Goal: Transaction & Acquisition: Purchase product/service

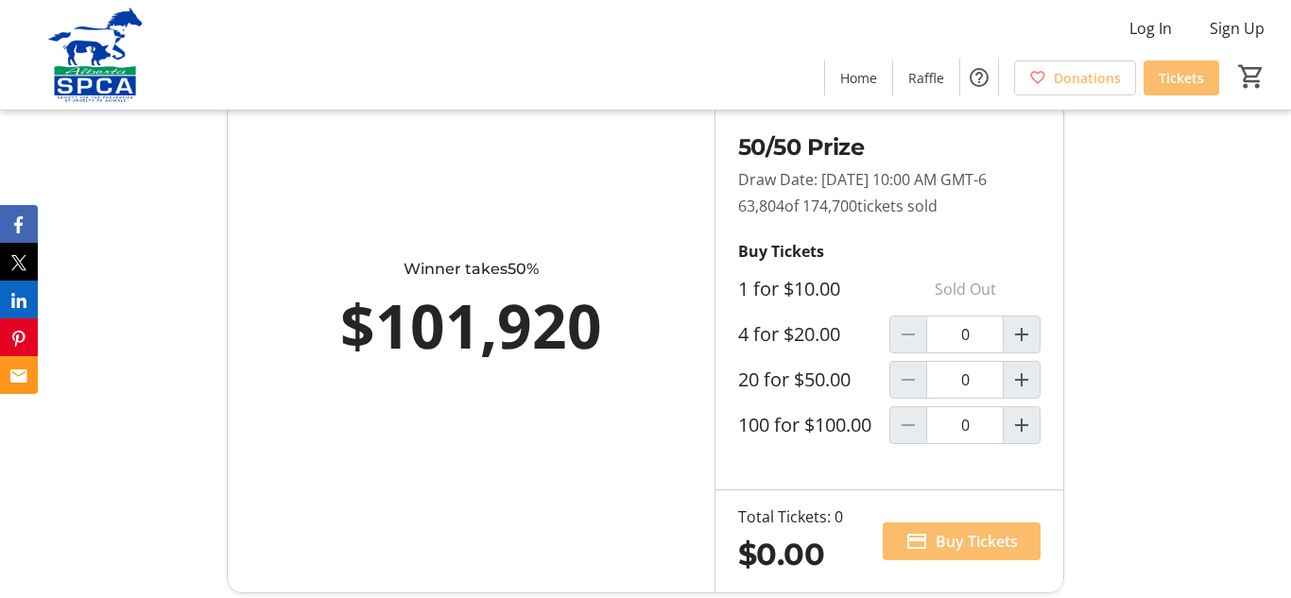
scroll to position [1131, 0]
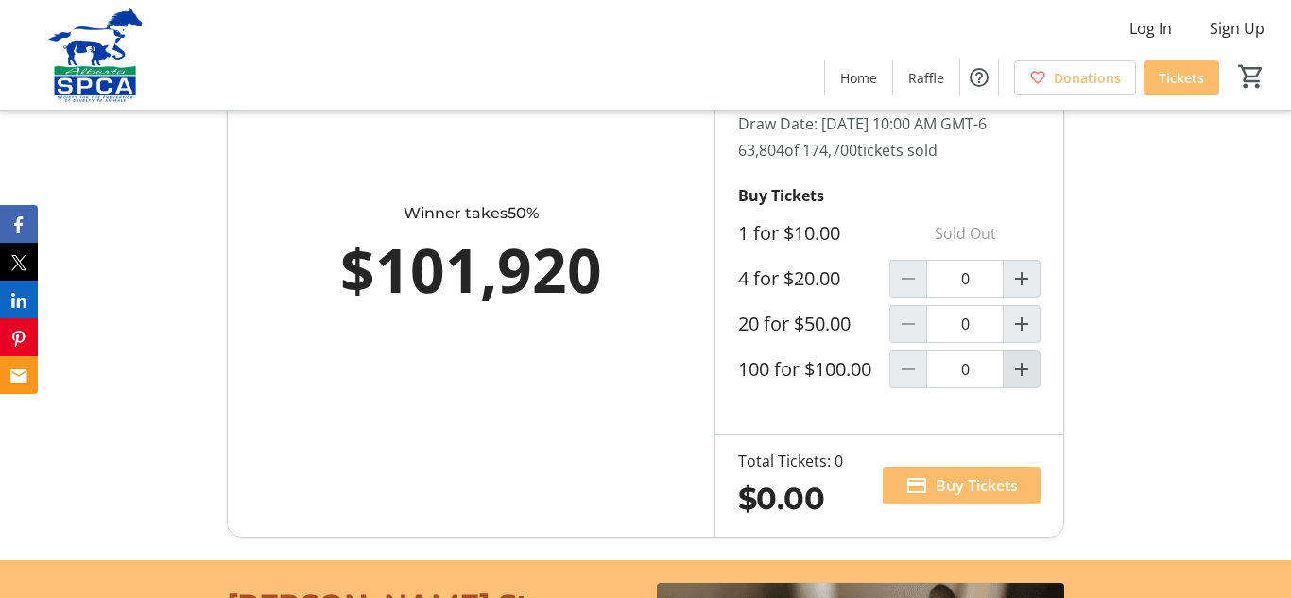
click at [1016, 380] on mat-icon "Increment by one" at bounding box center [1021, 369] width 23 height 23
type input "1"
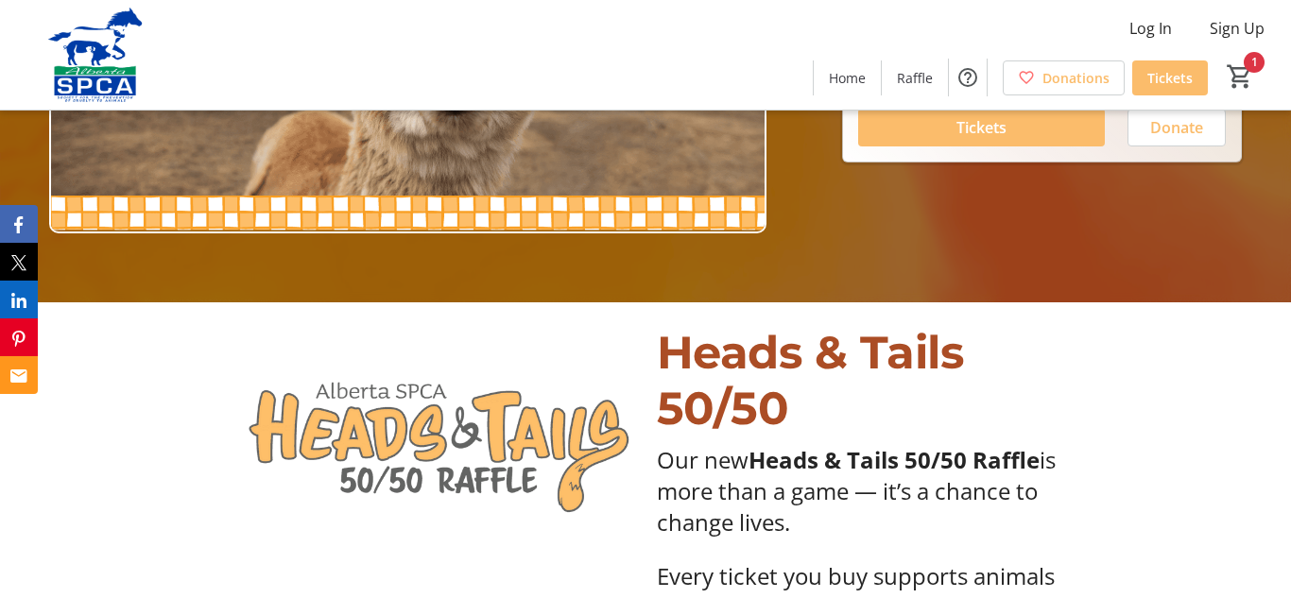
scroll to position [261, 0]
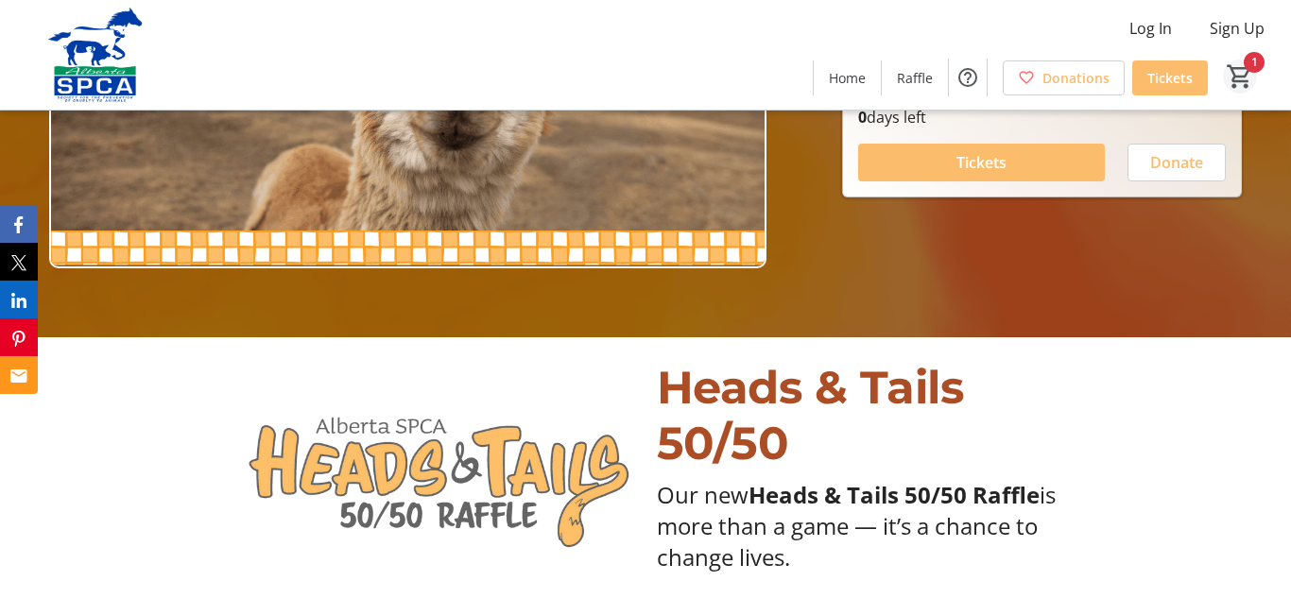
click at [1252, 72] on mat-icon "1" at bounding box center [1240, 76] width 28 height 28
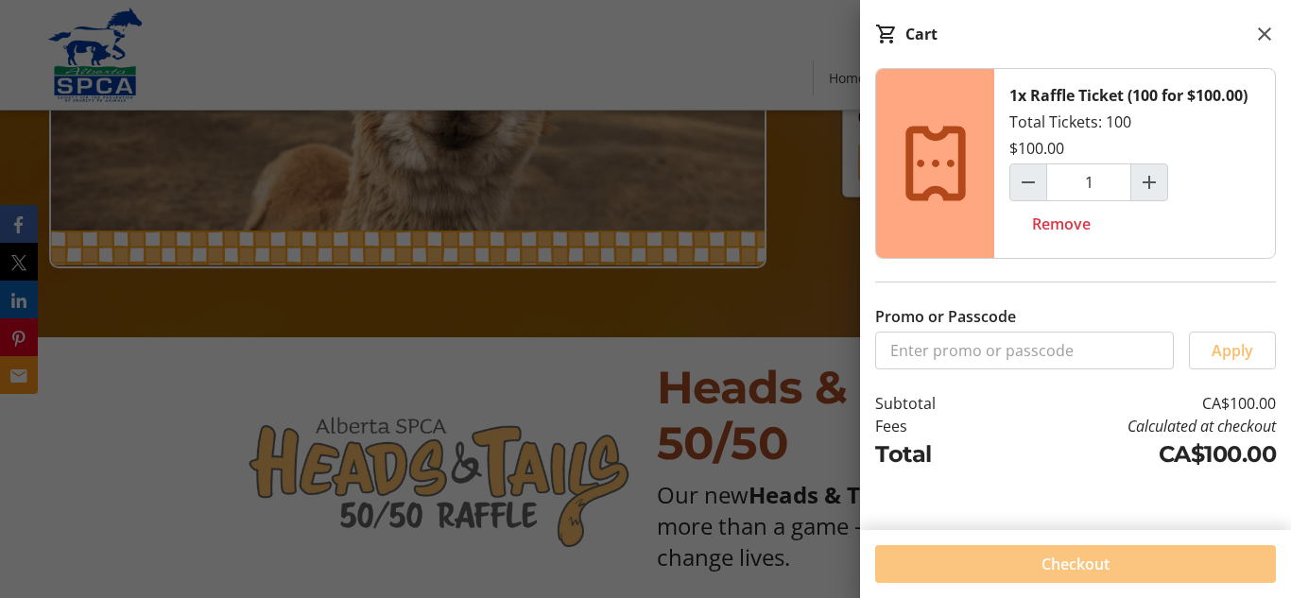
click at [1090, 578] on span at bounding box center [1075, 564] width 401 height 45
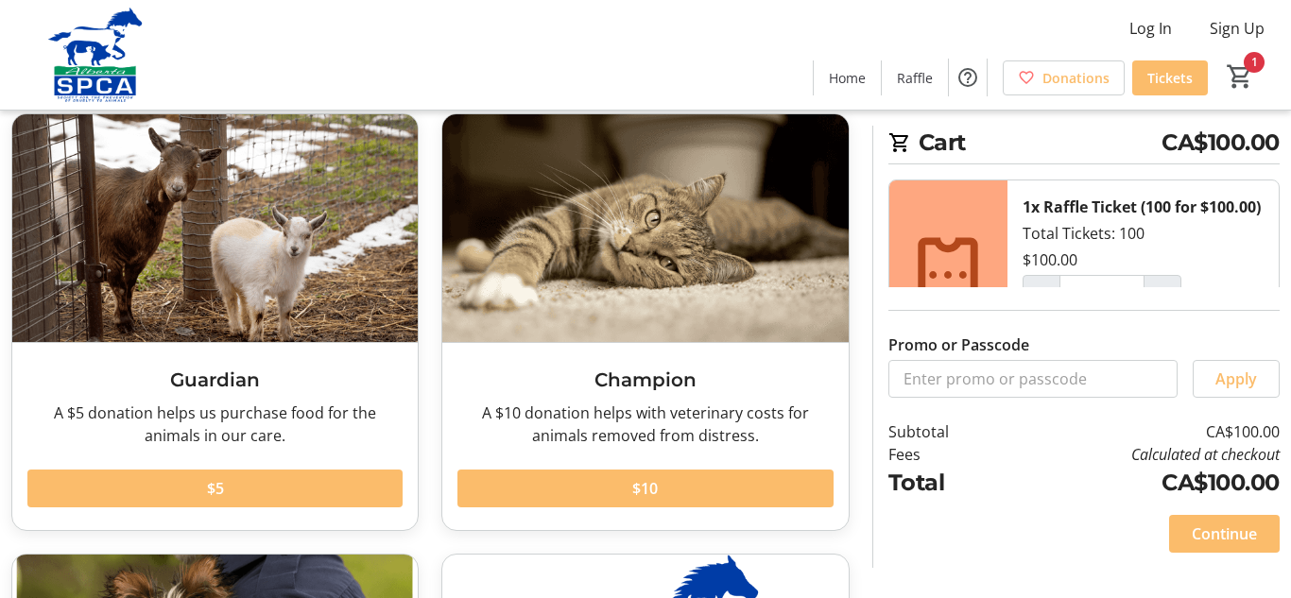
scroll to position [92, 0]
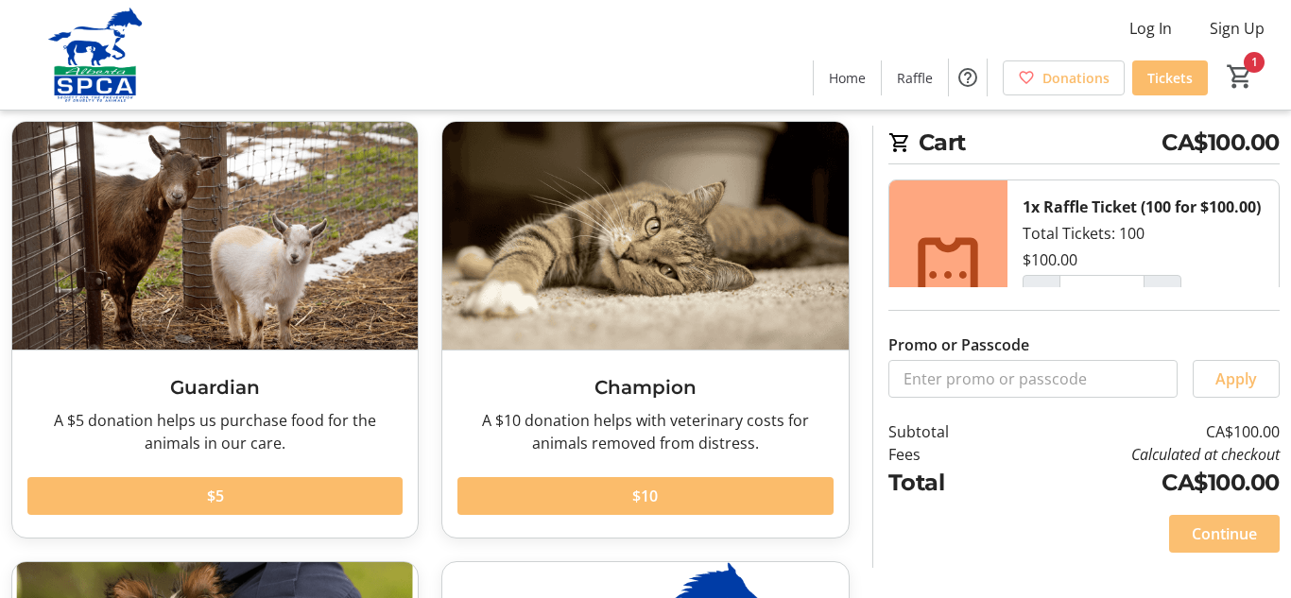
click at [1216, 538] on span "Continue" at bounding box center [1224, 534] width 65 height 23
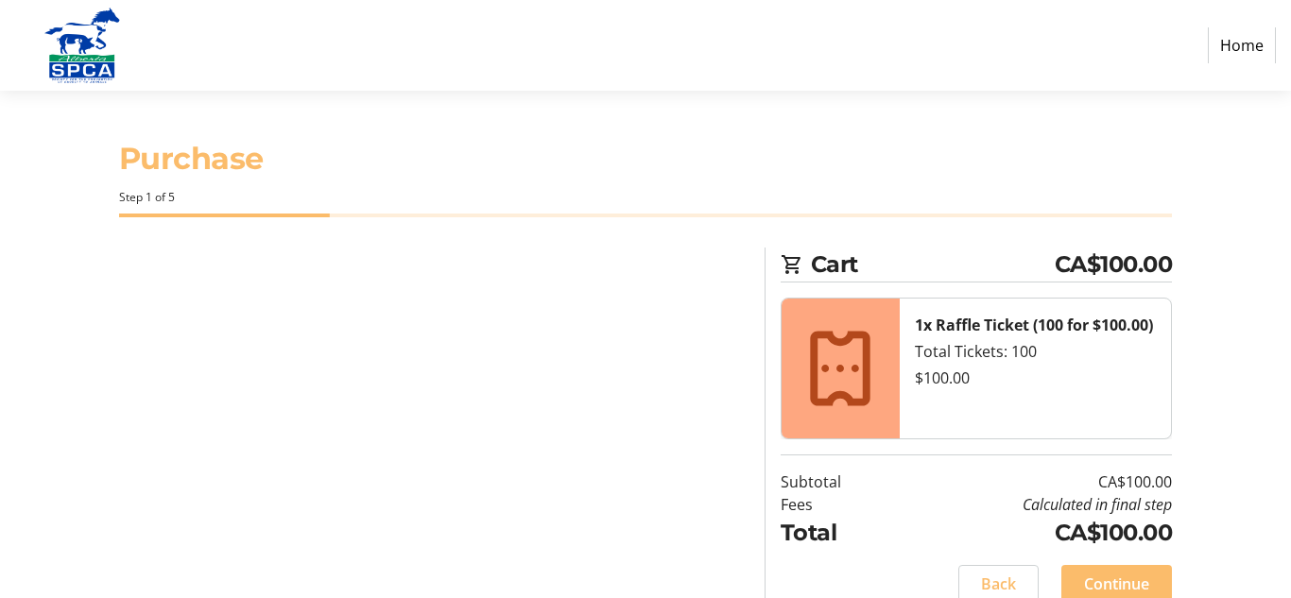
select select "CA"
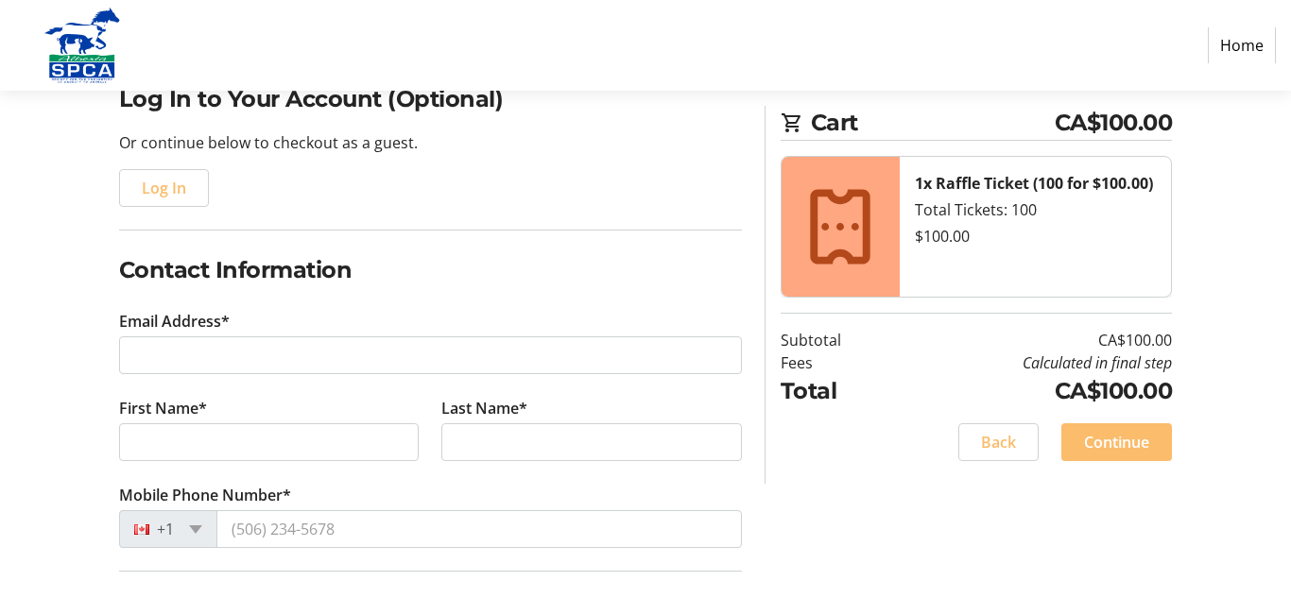
scroll to position [177, 0]
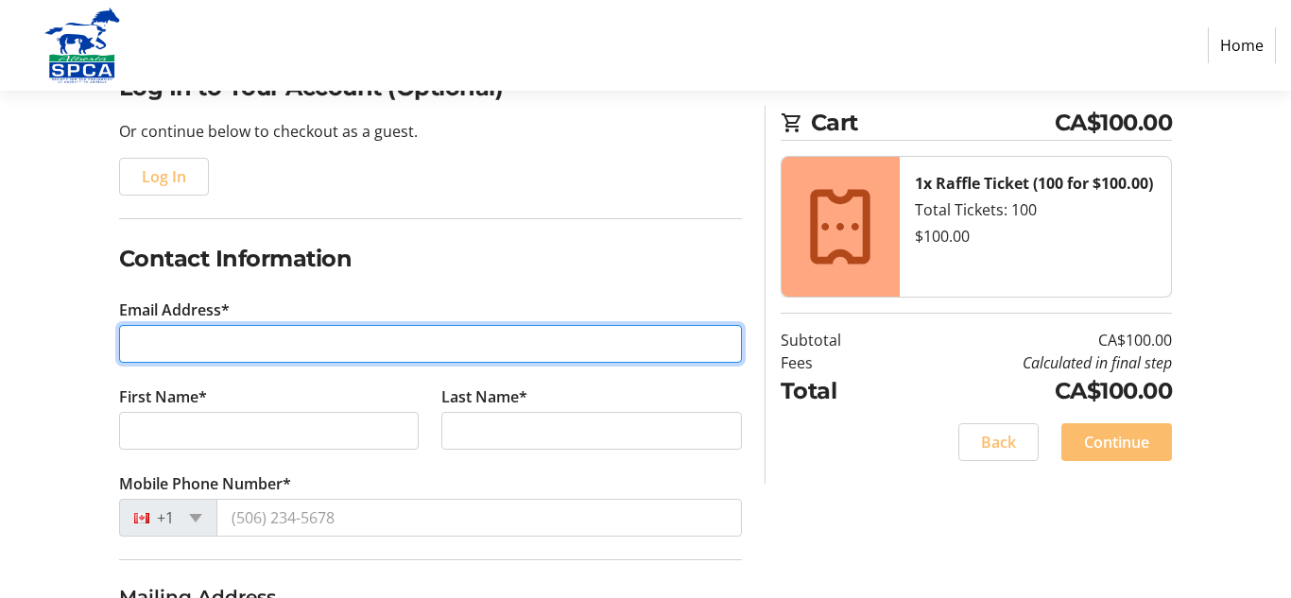
click at [302, 329] on input "Email Address*" at bounding box center [430, 344] width 623 height 38
type input "[EMAIL_ADDRESS][DOMAIN_NAME]"
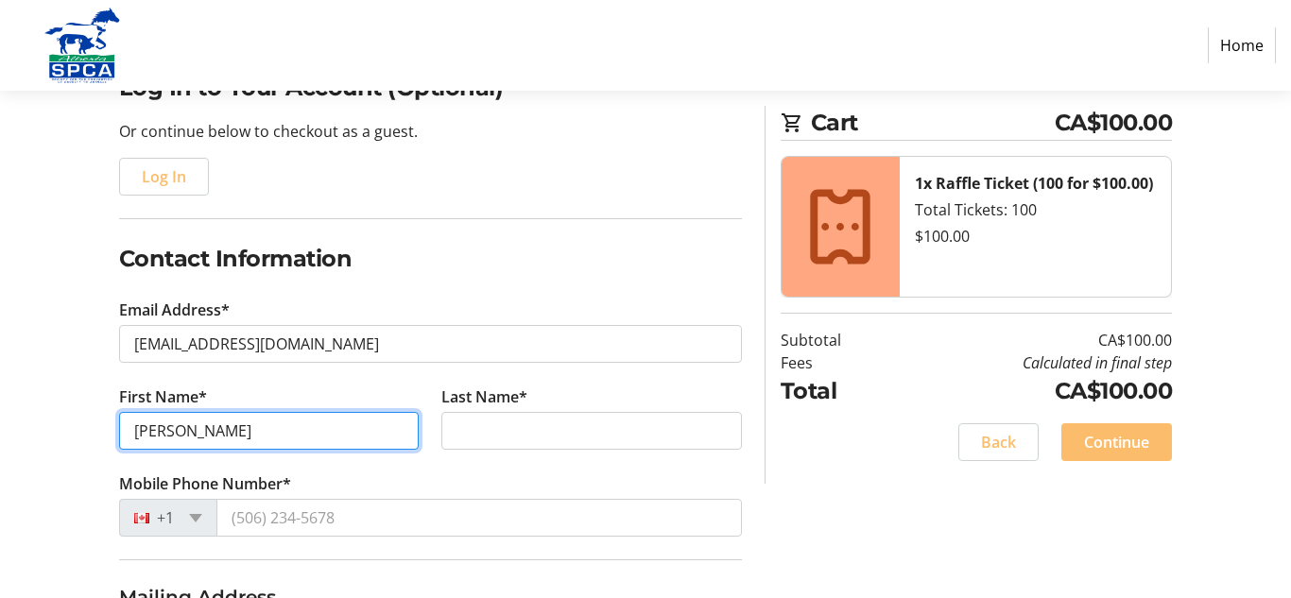
type input "[PERSON_NAME]"
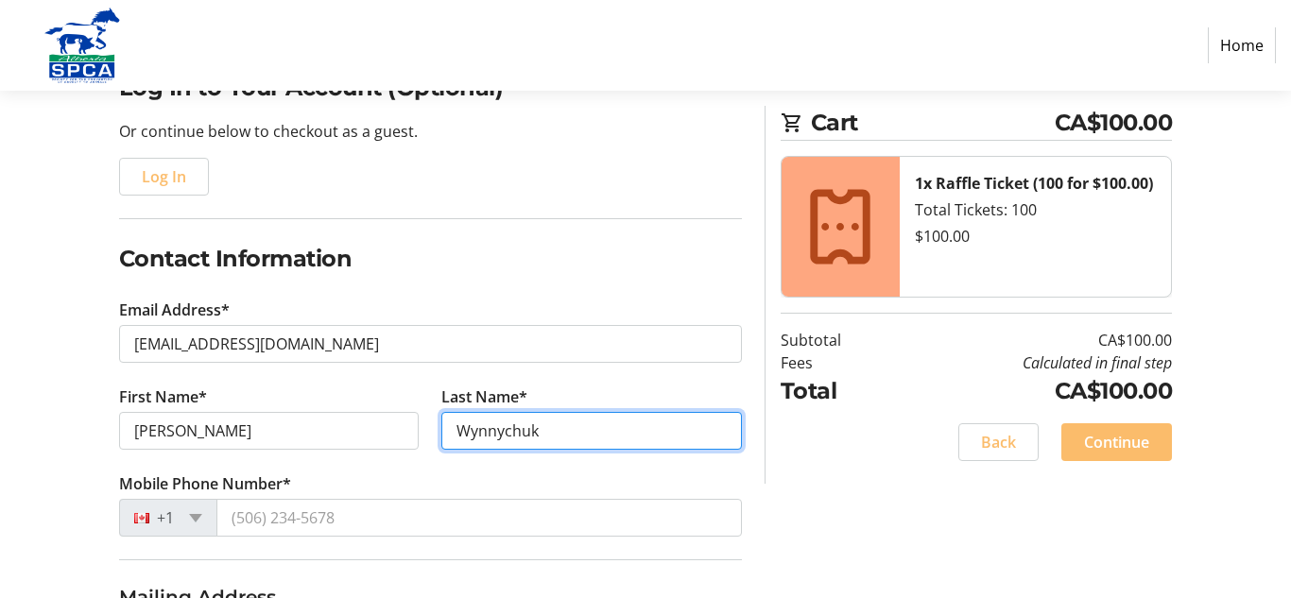
type input "Wynnychuk"
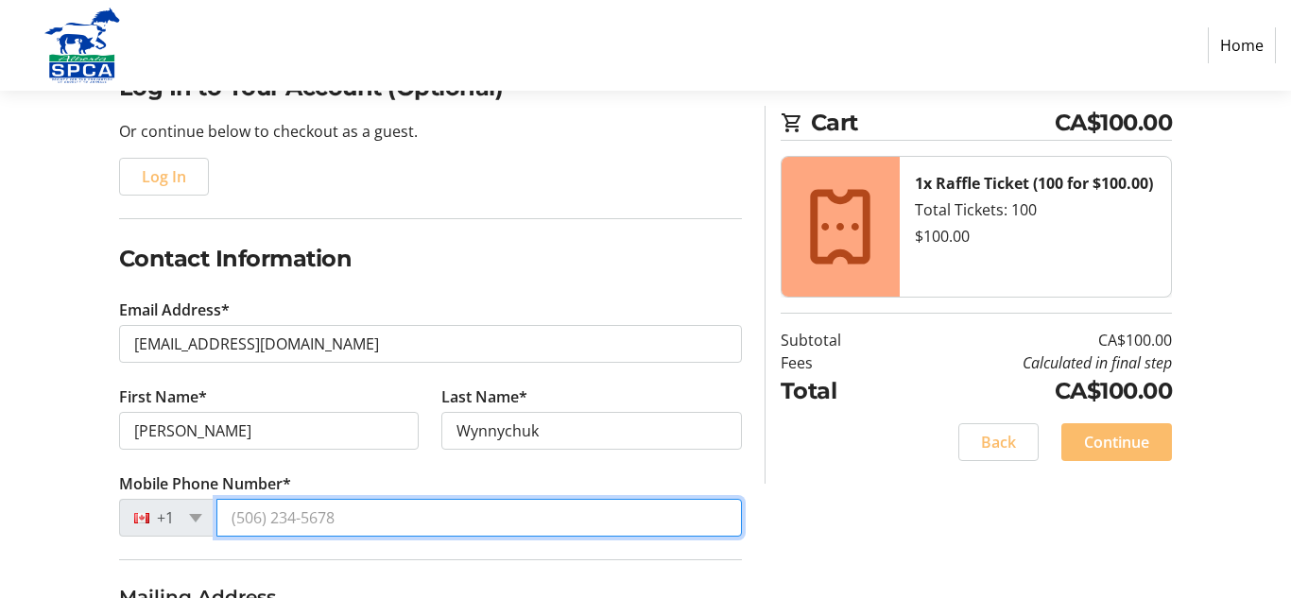
click at [283, 519] on input "Mobile Phone Number*" at bounding box center [479, 518] width 526 height 38
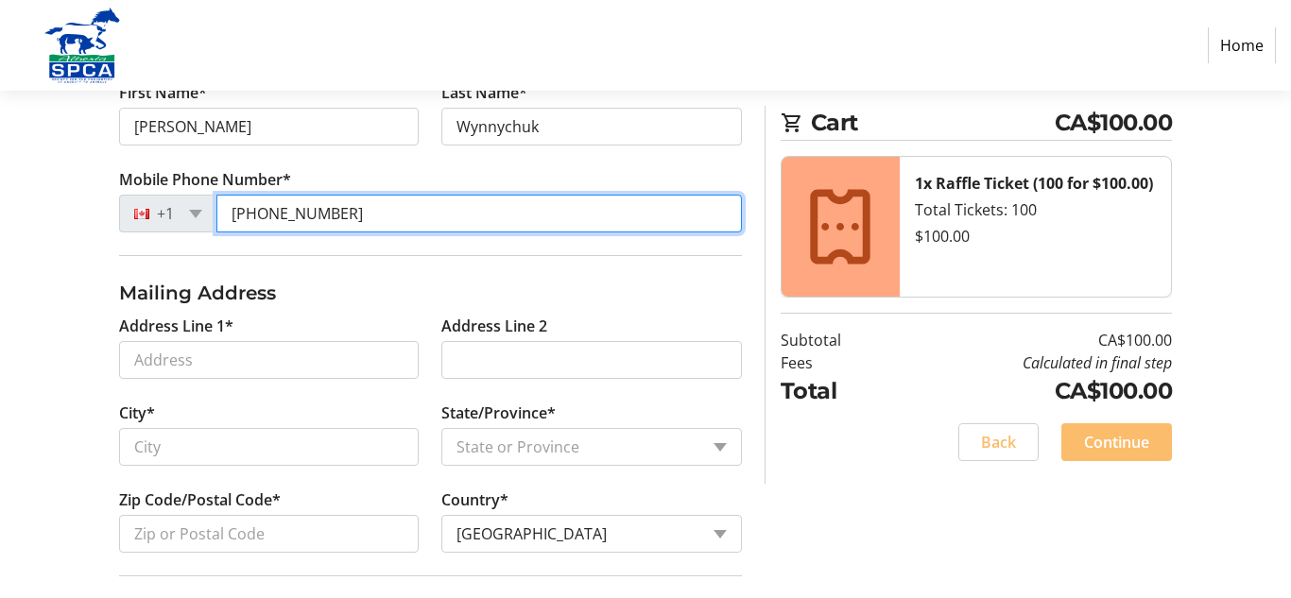
scroll to position [506, 0]
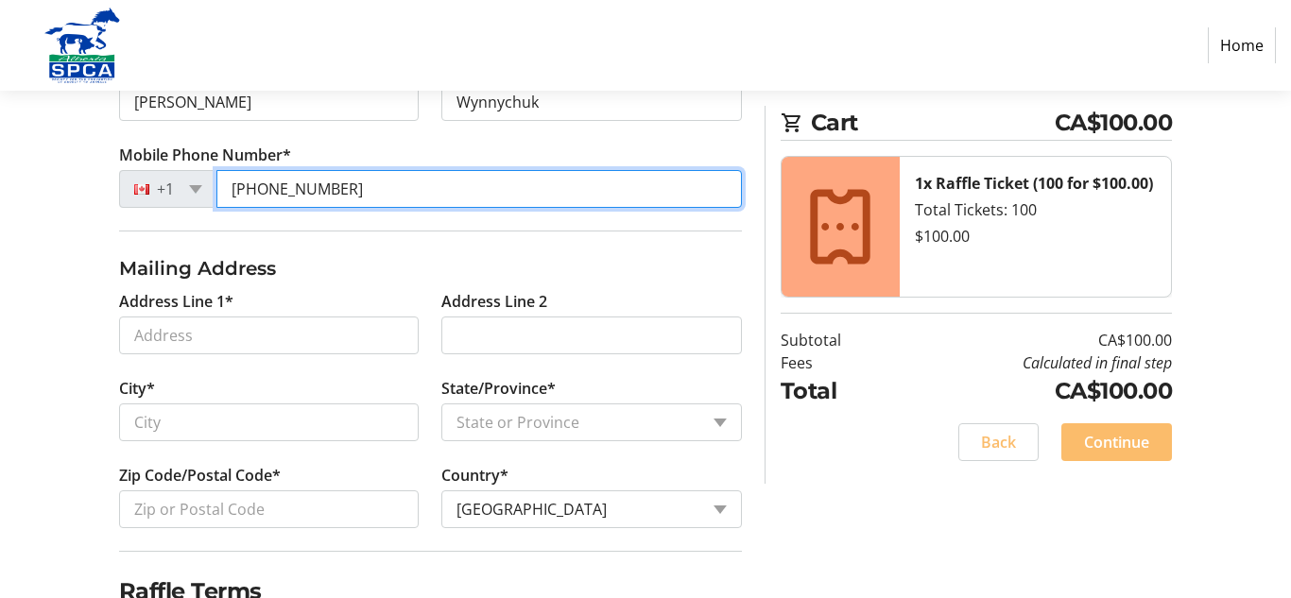
type input "[PHONE_NUMBER]"
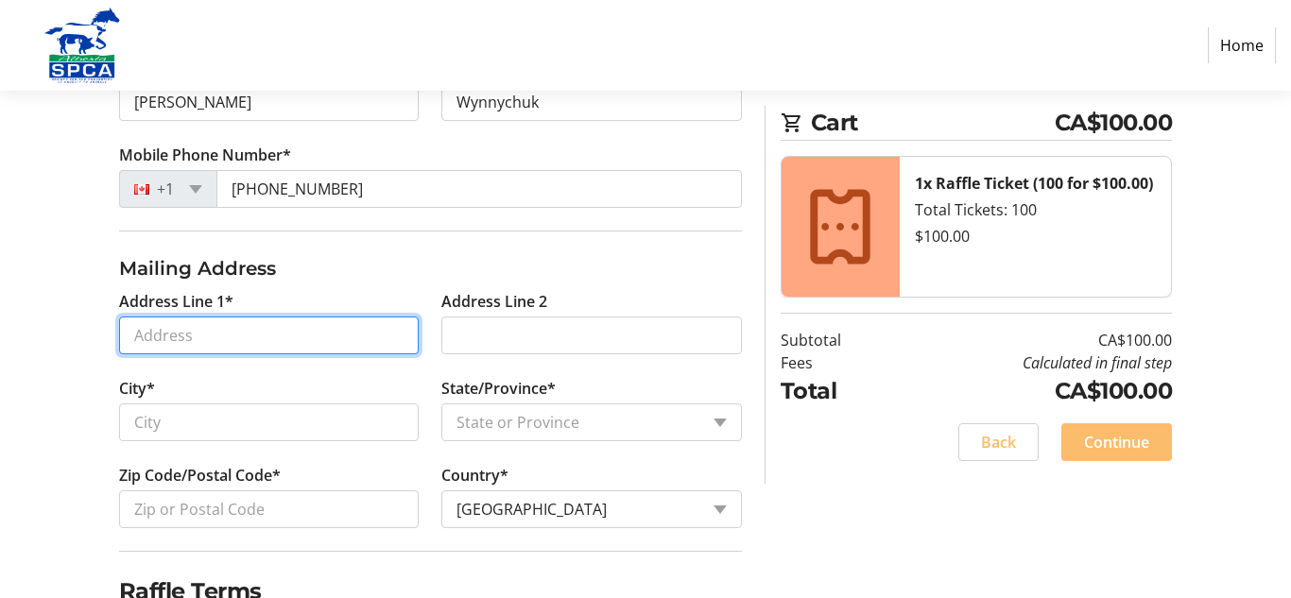
click at [319, 338] on input "Address Line 1*" at bounding box center [269, 336] width 301 height 38
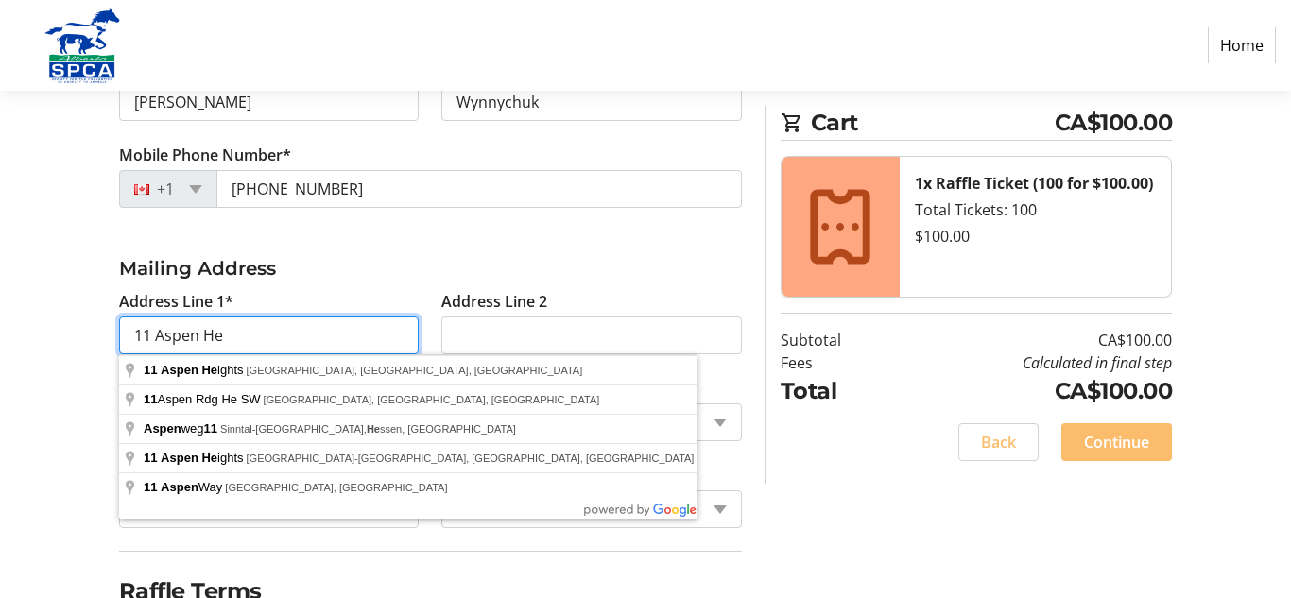
click at [330, 351] on input "11 Aspen He" at bounding box center [269, 336] width 301 height 38
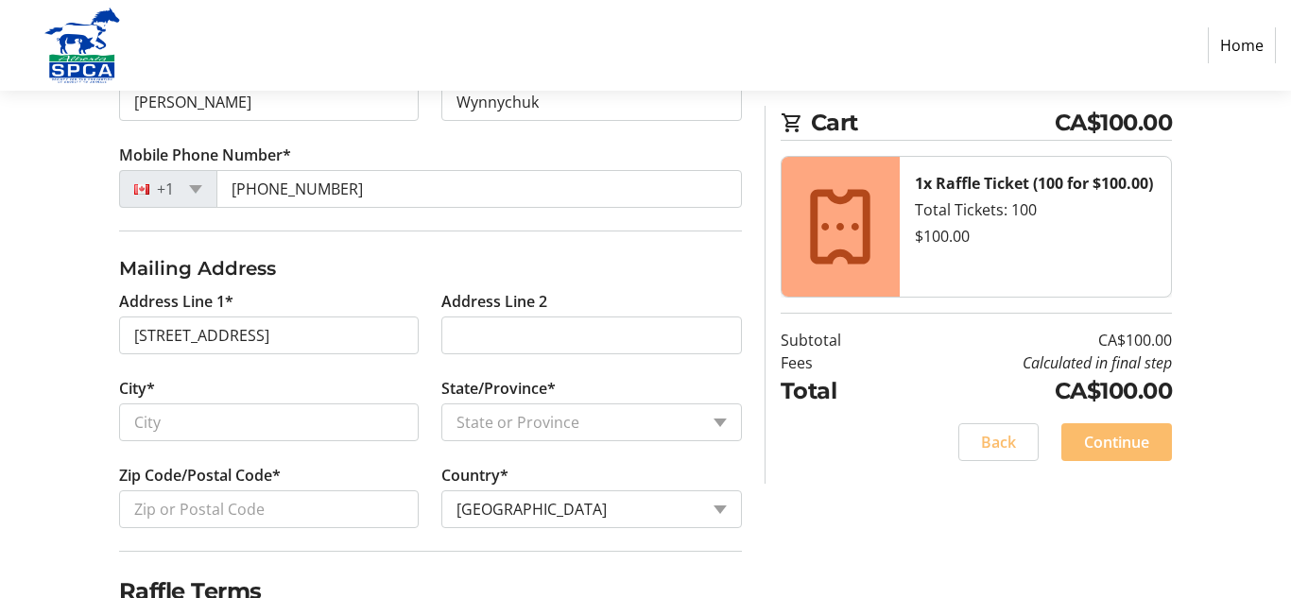
type input "[STREET_ADDRESS]"
type input "Innisfail"
select select "AB"
type input "T4G 1Y5"
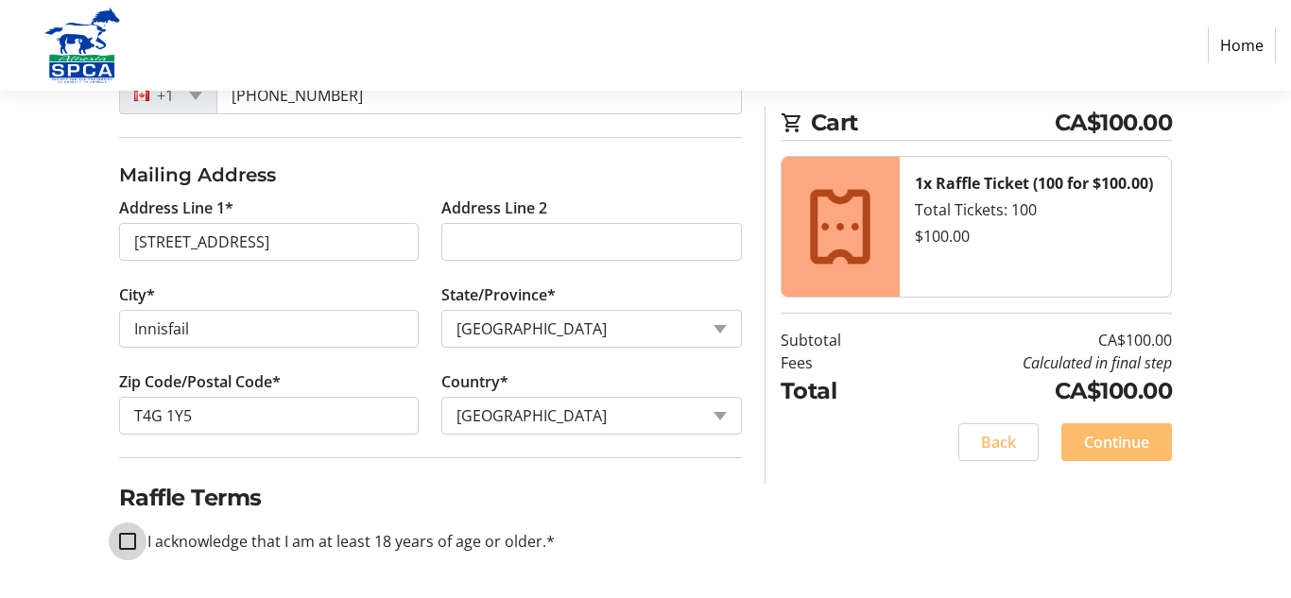
click at [123, 544] on input "I acknowledge that I am at least 18 years of age or older.*" at bounding box center [127, 541] width 17 height 17
checkbox input "true"
click at [1155, 440] on span at bounding box center [1117, 442] width 111 height 45
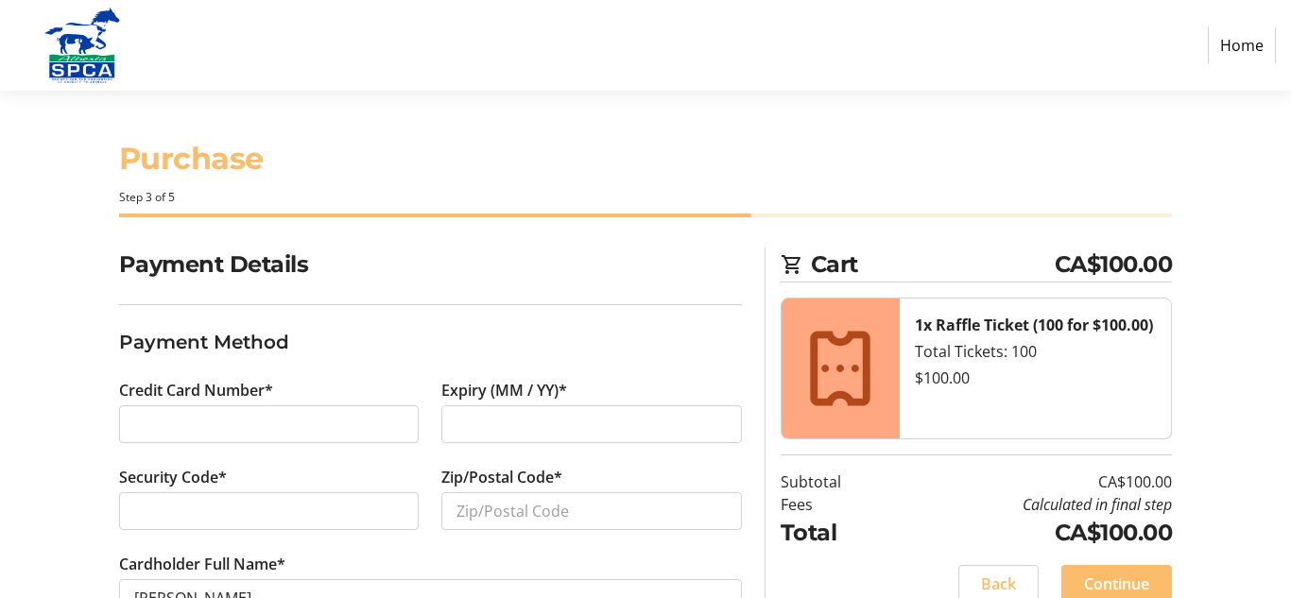
scroll to position [64, 0]
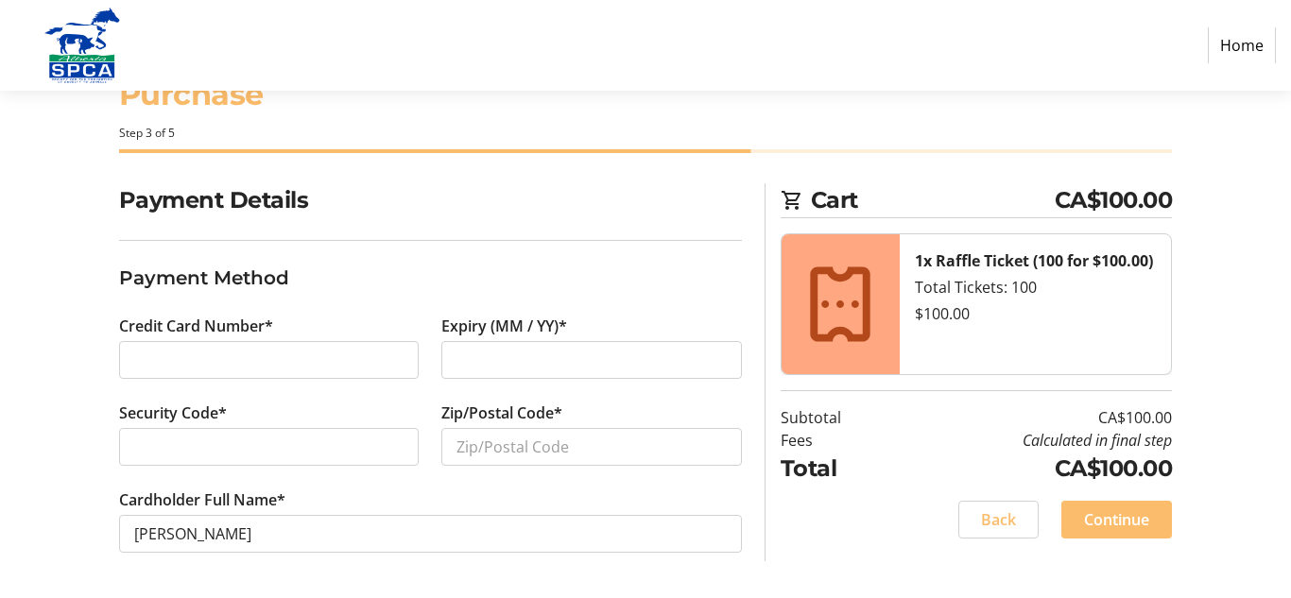
click at [129, 445] on div at bounding box center [269, 447] width 301 height 38
click at [507, 461] on input "Zip/Postal Code*" at bounding box center [591, 447] width 301 height 38
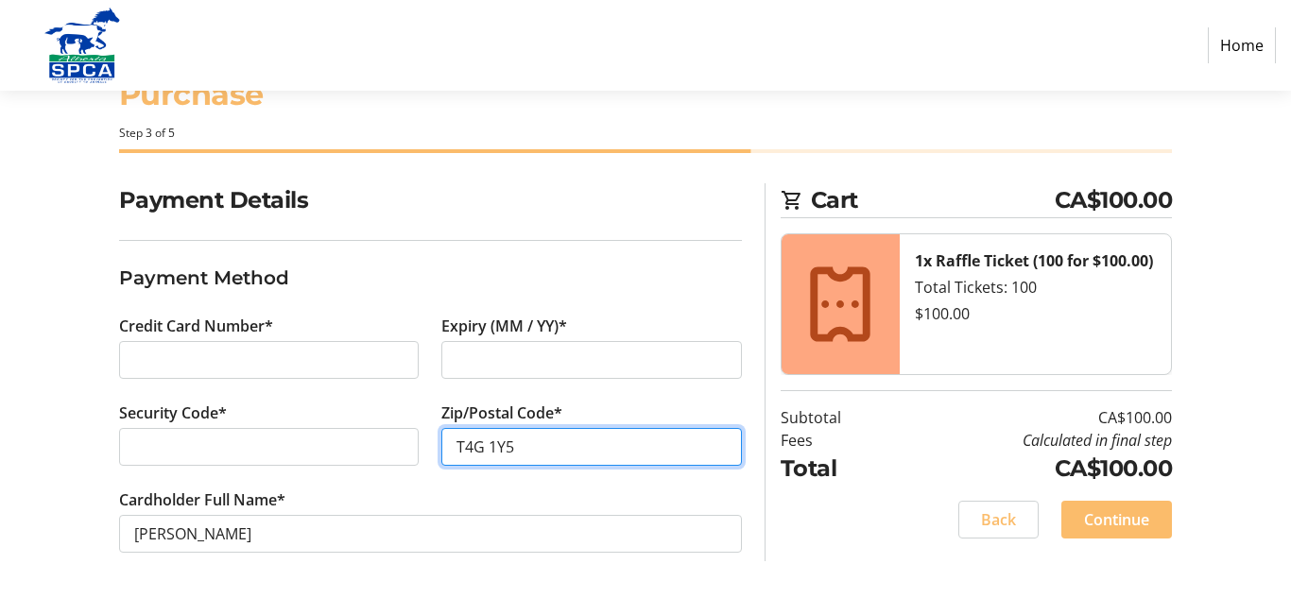
type input "T4G 1Y5"
click at [1120, 526] on span "Continue" at bounding box center [1116, 520] width 65 height 23
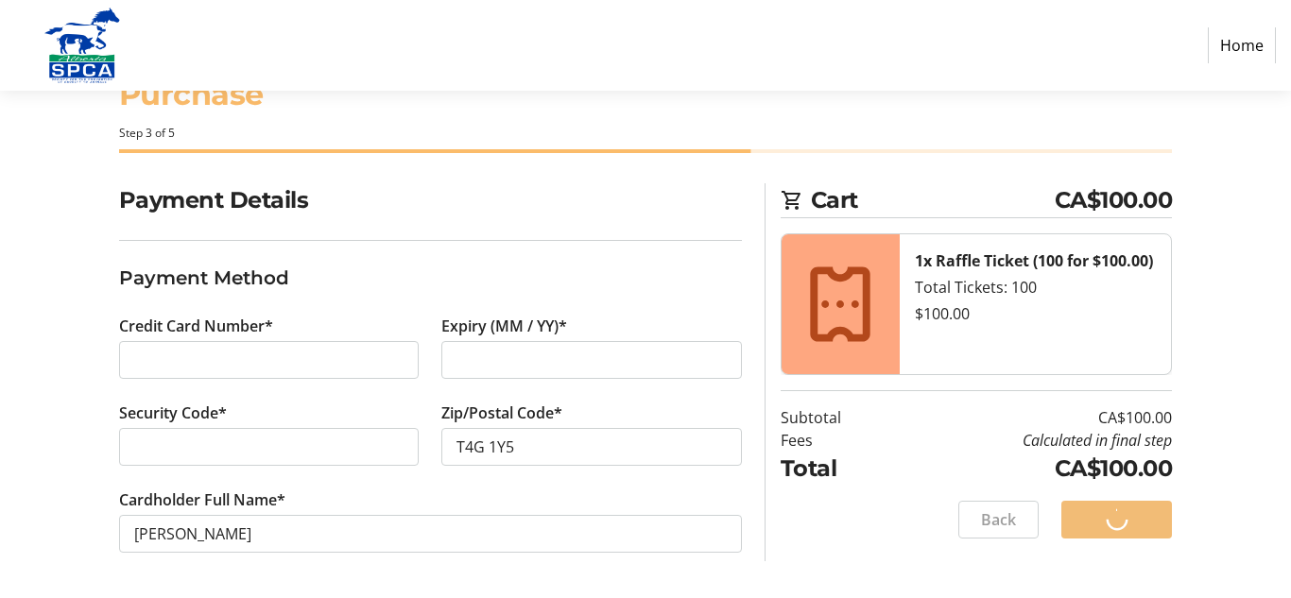
click at [1120, 526] on div "Back Continue" at bounding box center [976, 520] width 391 height 38
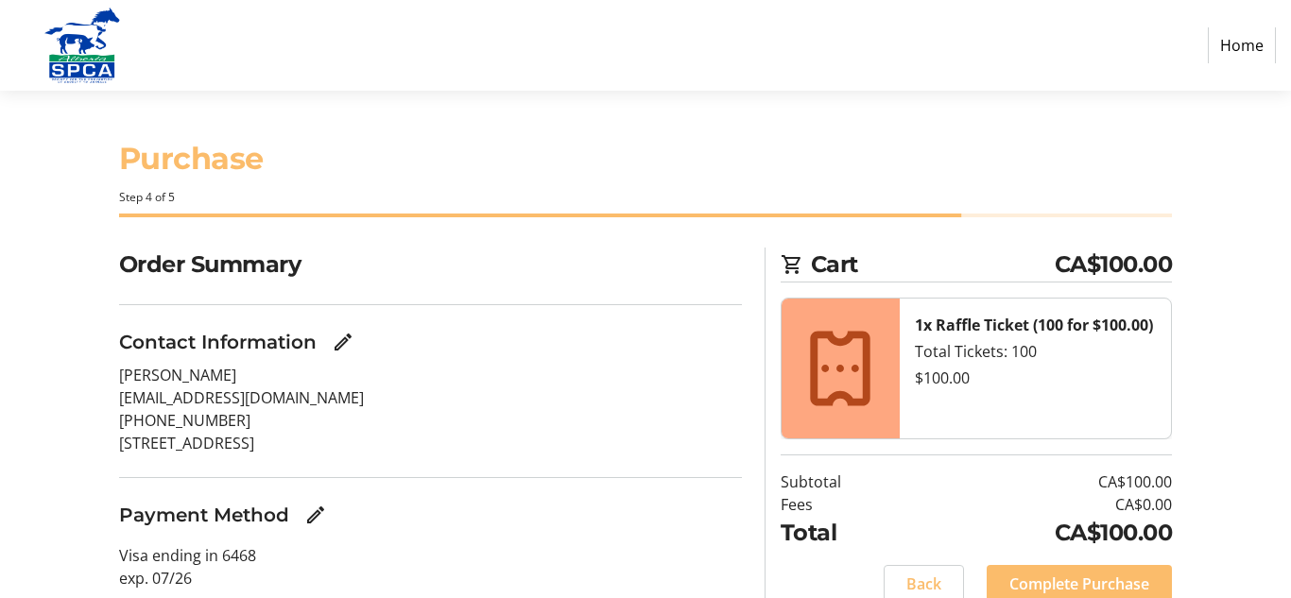
scroll to position [77, 0]
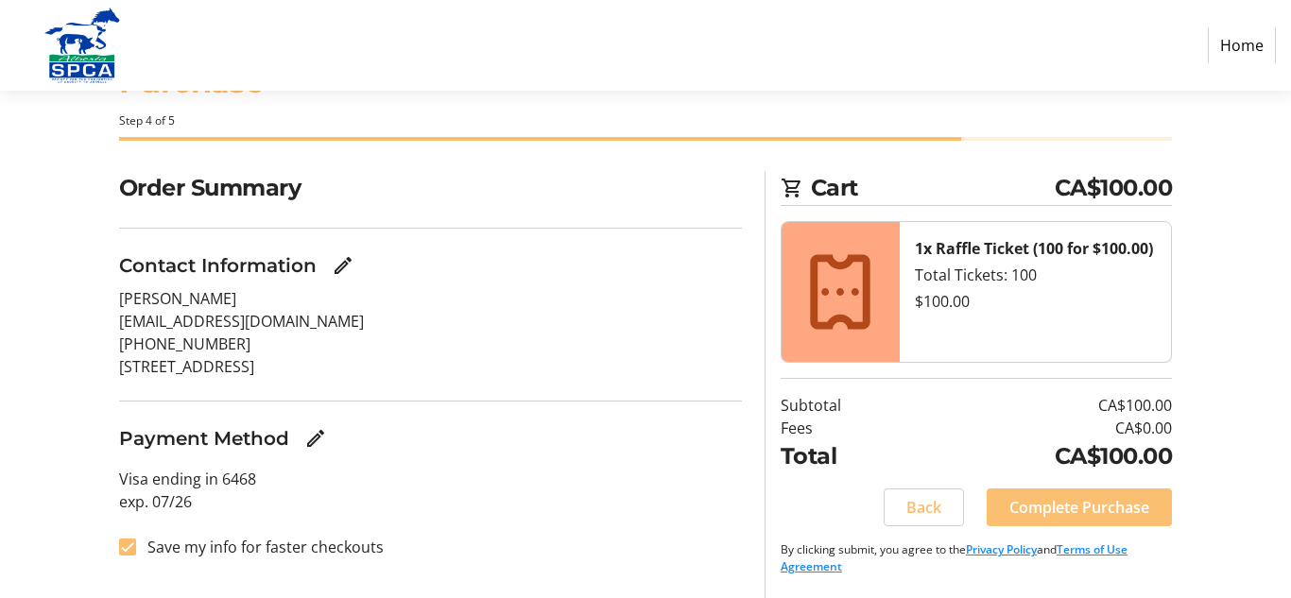
click at [1073, 503] on span "Complete Purchase" at bounding box center [1080, 507] width 140 height 23
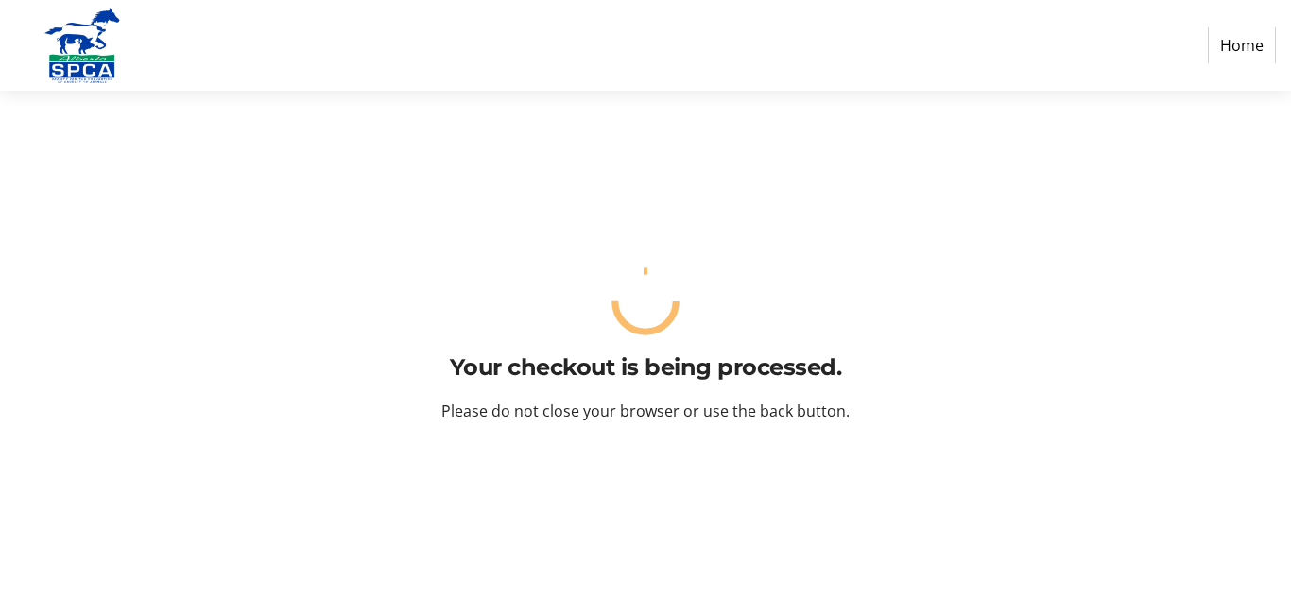
scroll to position [0, 0]
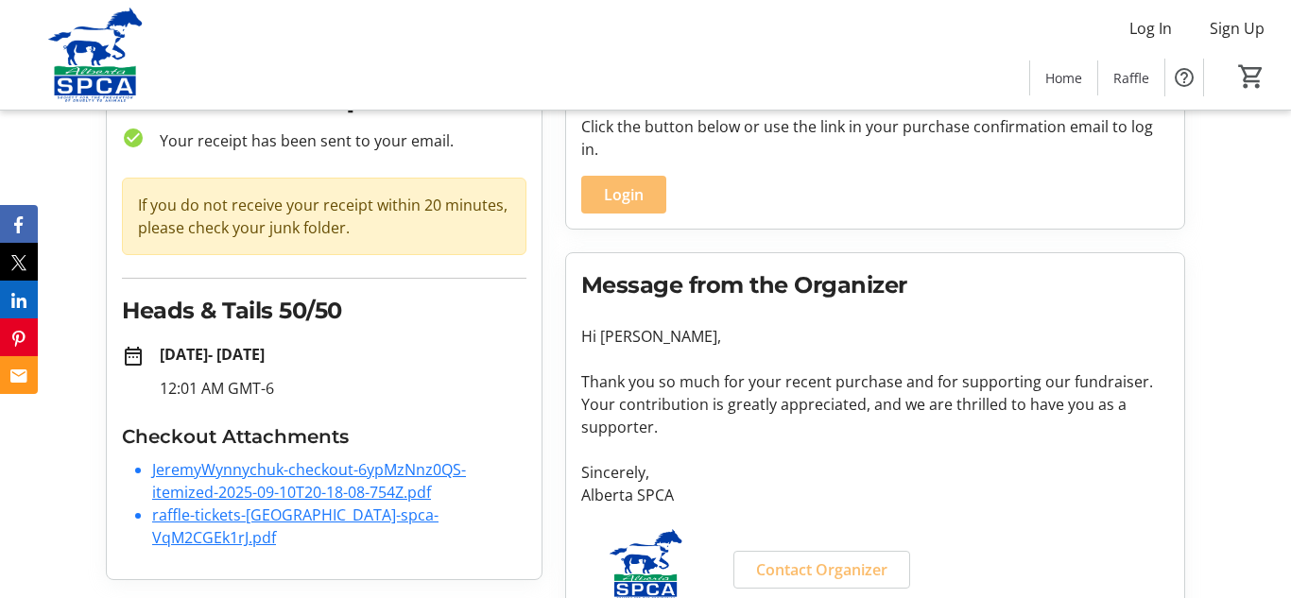
scroll to position [134, 0]
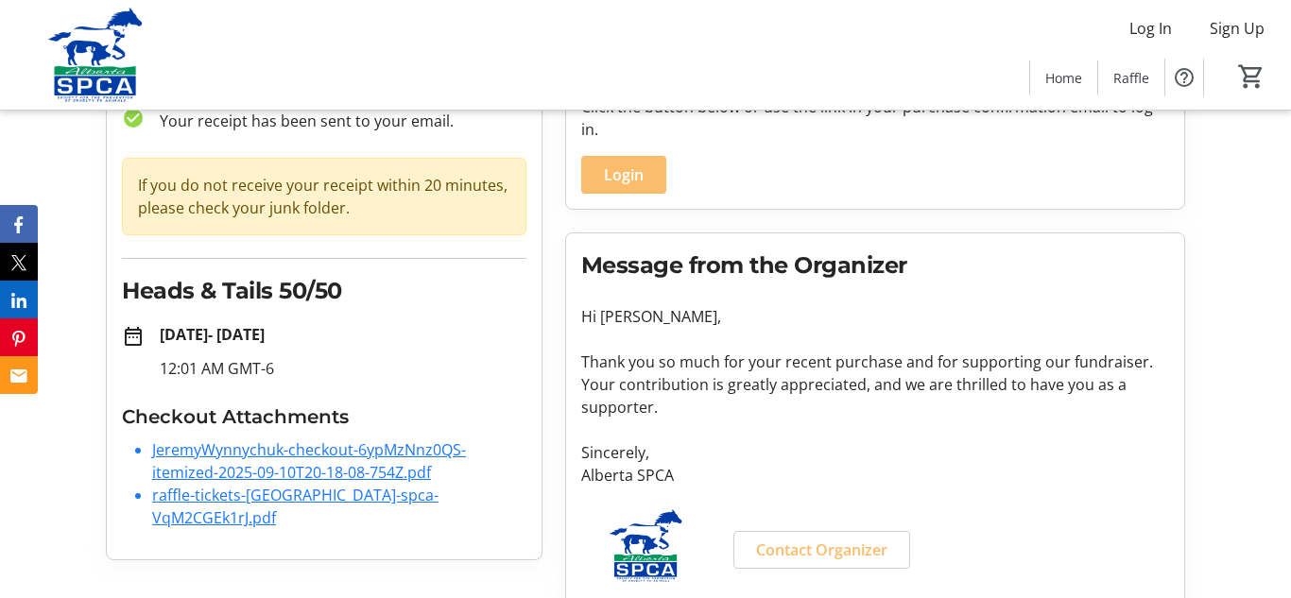
click at [286, 501] on link "raffle-tickets-[GEOGRAPHIC_DATA]-spca-VqM2CGEk1rJ.pdf" at bounding box center [295, 506] width 286 height 43
click at [292, 453] on link "JeremyWynnychuk-checkout-6ypMzNnz0QS-itemized-2025-09-10T20-18-08-754Z.pdf" at bounding box center [309, 461] width 314 height 43
